Goal: Transaction & Acquisition: Purchase product/service

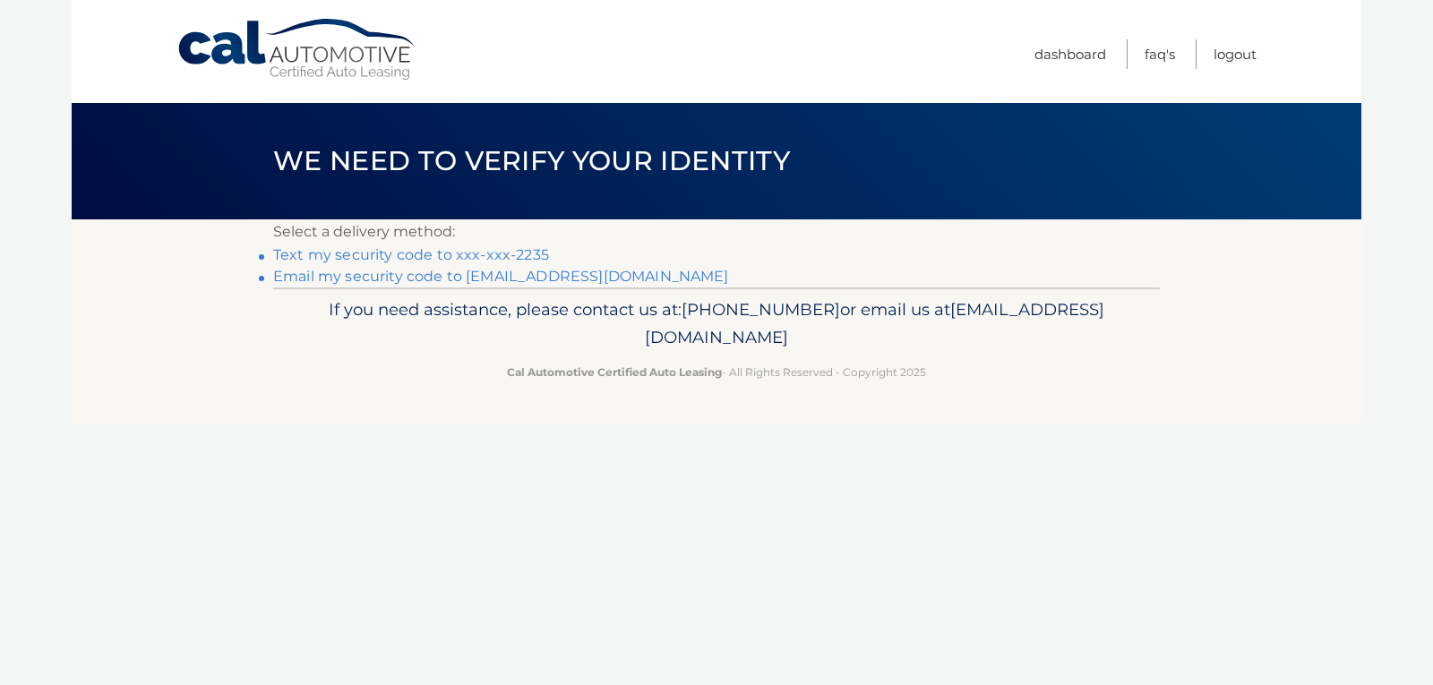
click at [441, 254] on link "Text my security code to xxx-xxx-2235" at bounding box center [411, 254] width 276 height 17
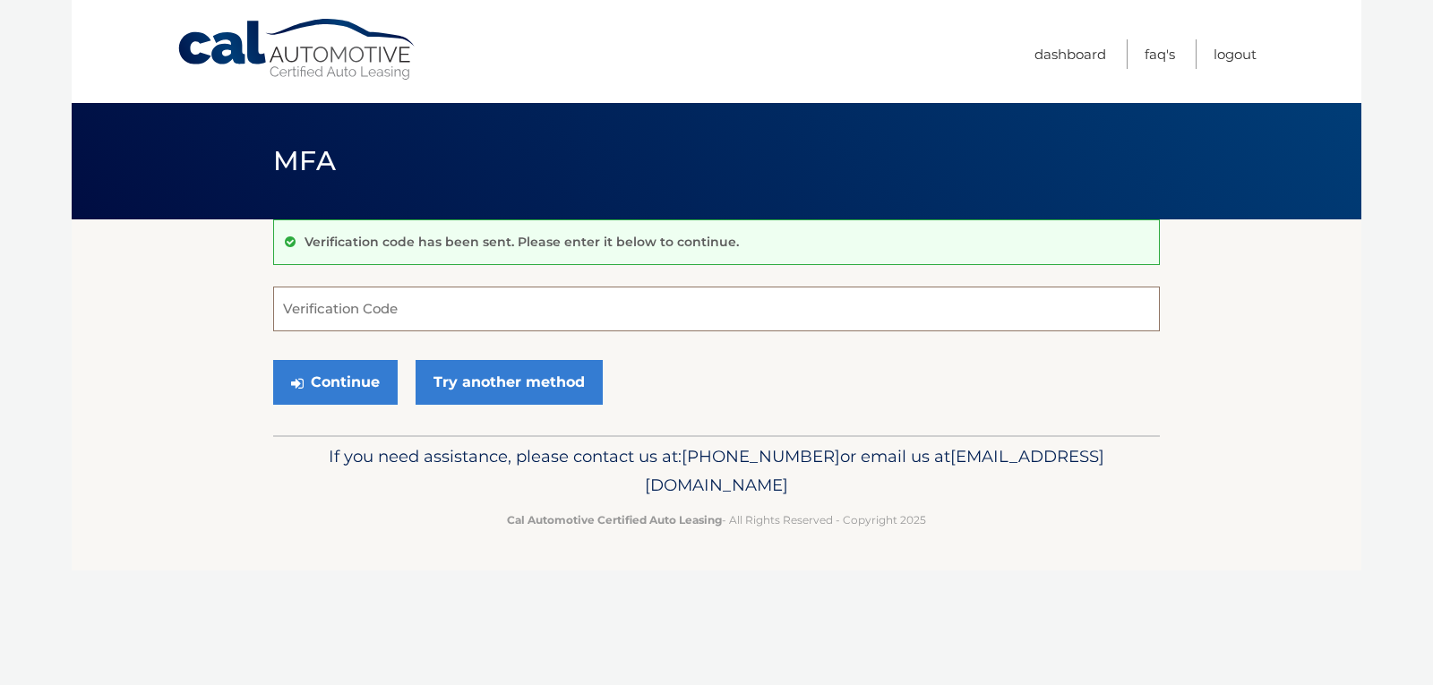
click at [472, 308] on input "Verification Code" at bounding box center [716, 309] width 887 height 45
type input "756898"
click at [348, 378] on button "Continue" at bounding box center [335, 382] width 125 height 45
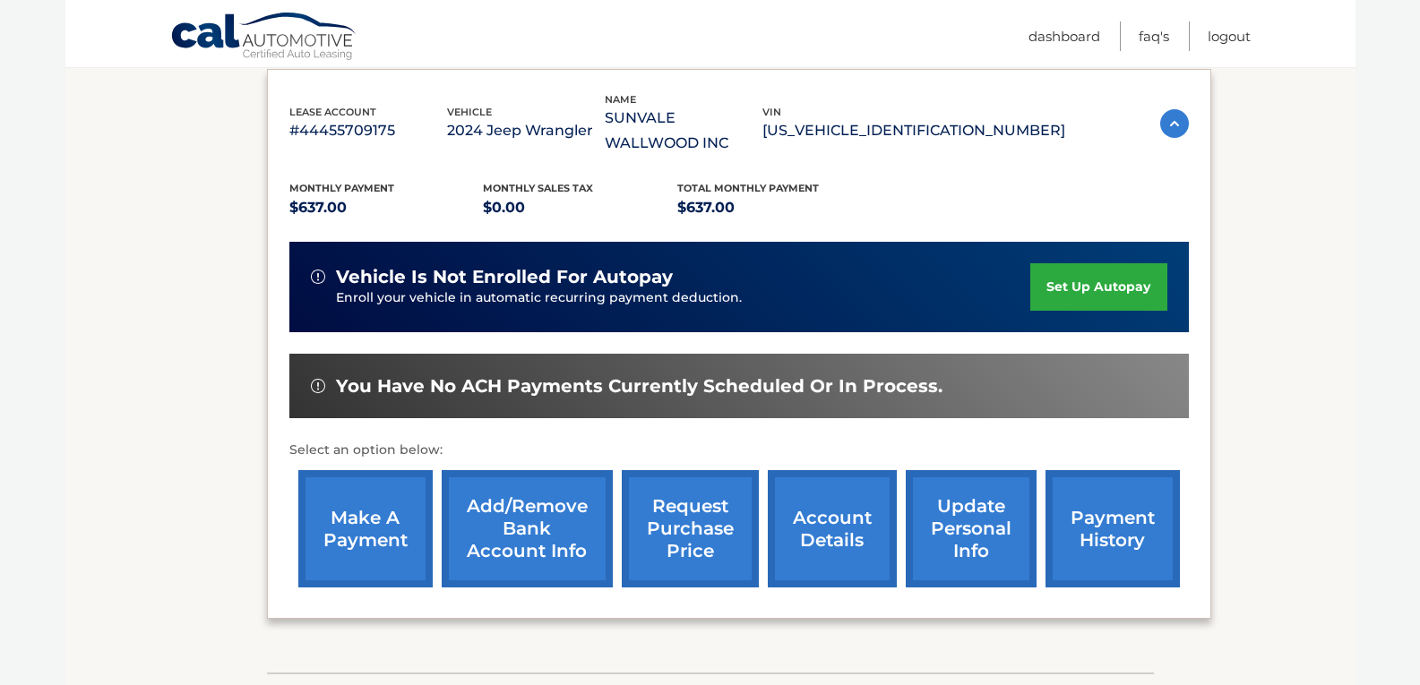
scroll to position [304, 0]
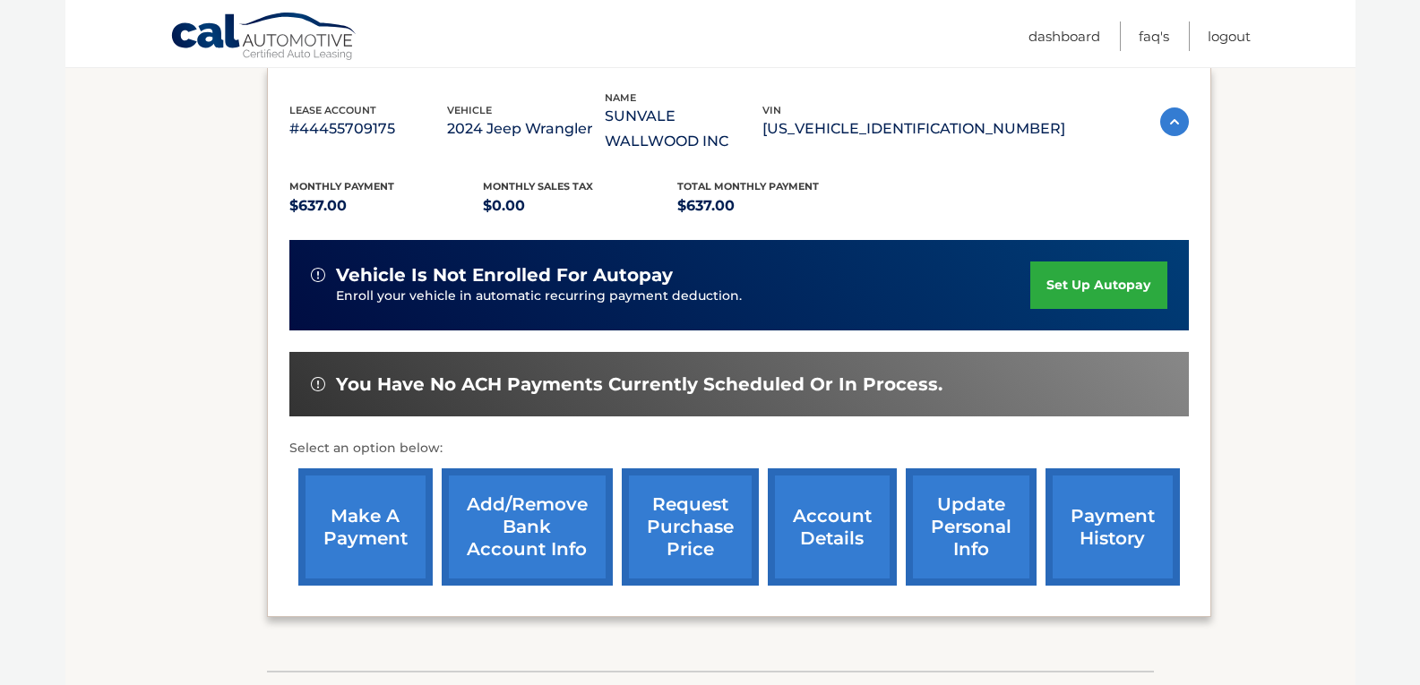
click at [352, 528] on link "make a payment" at bounding box center [365, 526] width 134 height 117
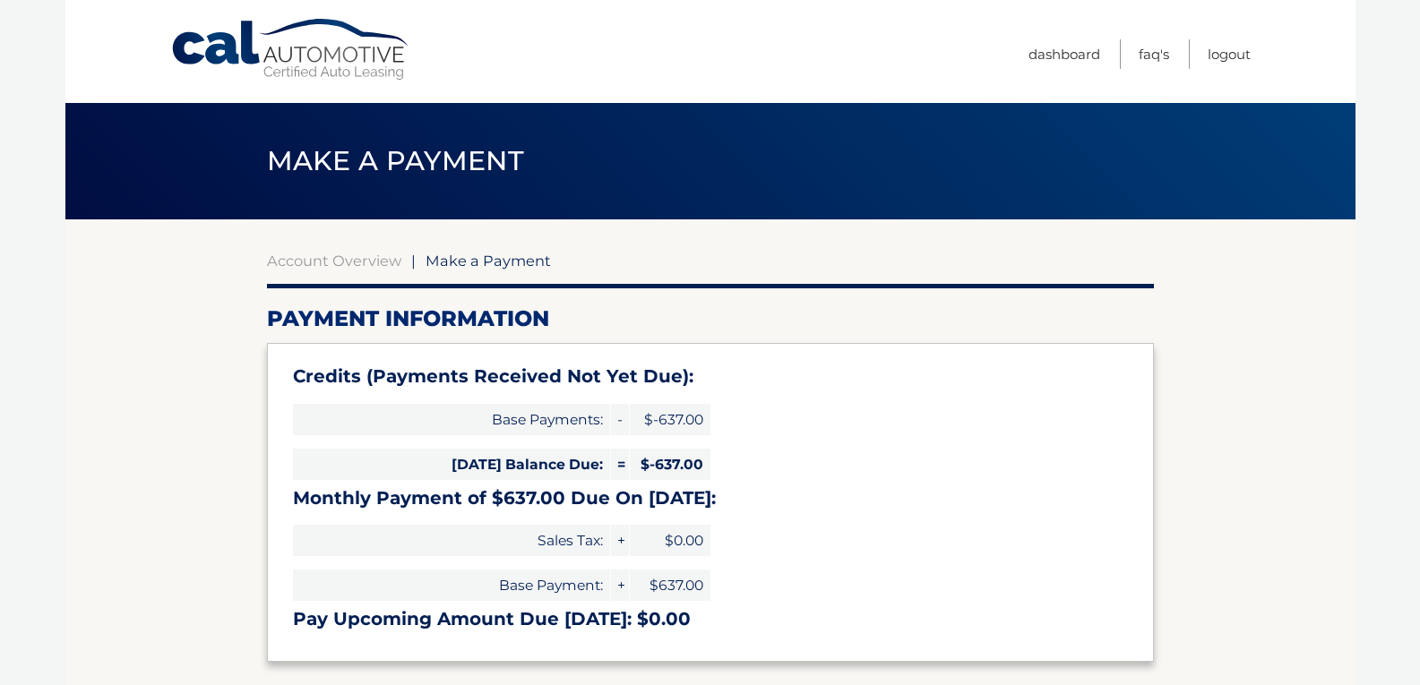
type input "0"
click at [1221, 60] on link "Logout" at bounding box center [1229, 54] width 43 height 30
